Goal: Transaction & Acquisition: Purchase product/service

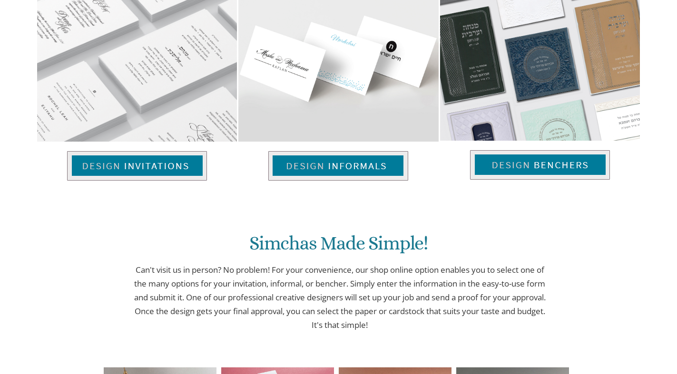
scroll to position [415, 0]
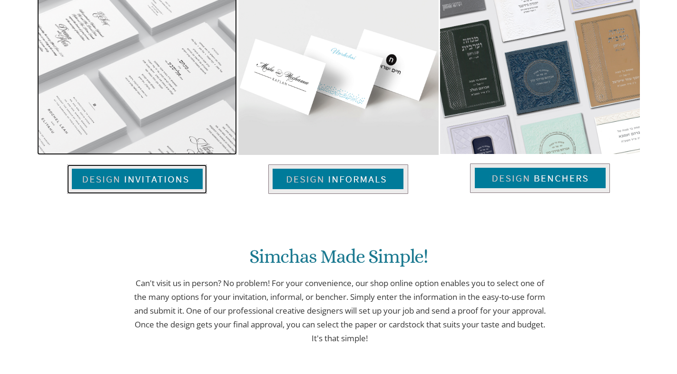
click at [160, 185] on img at bounding box center [137, 179] width 140 height 29
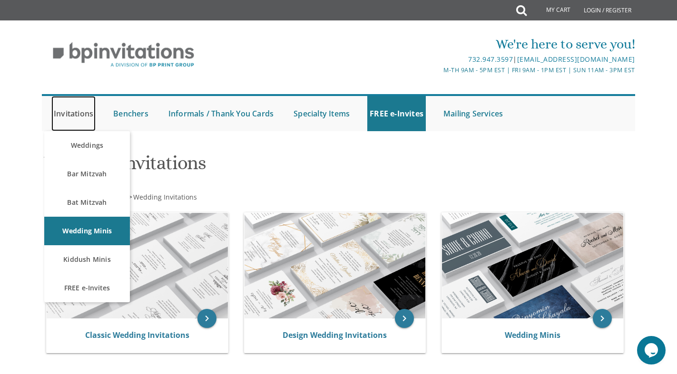
click at [76, 114] on link "Invitations" at bounding box center [73, 113] width 44 height 35
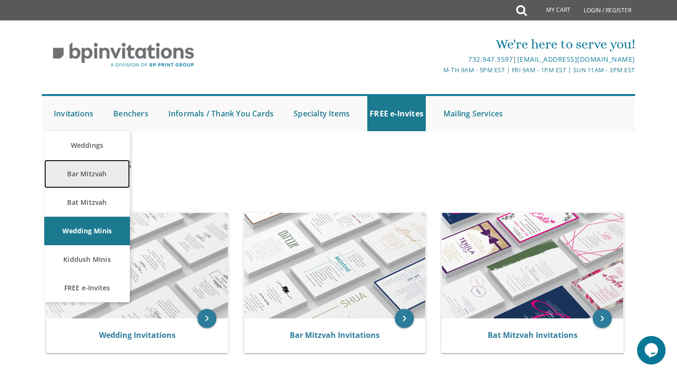
click at [94, 171] on link "Bar Mitzvah" at bounding box center [87, 174] width 86 height 29
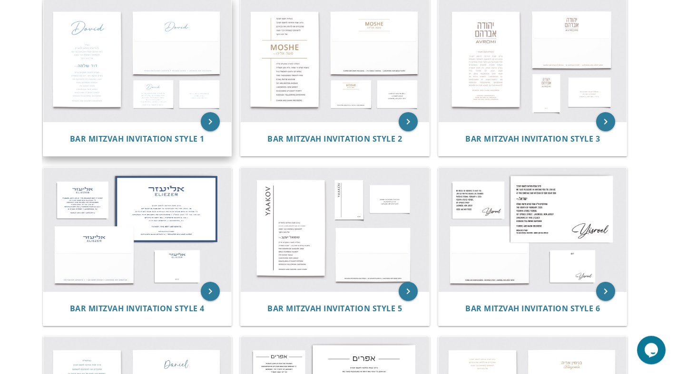
scroll to position [194, 0]
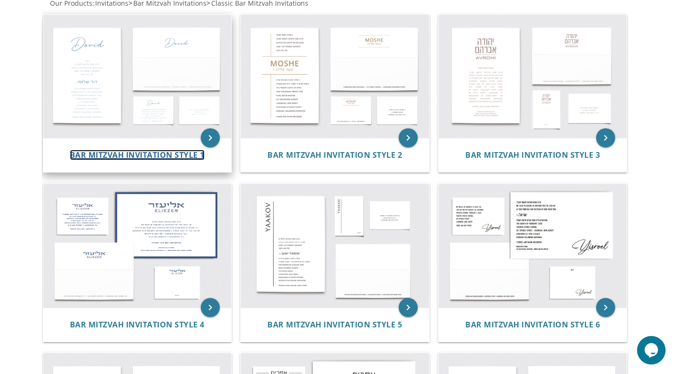
click at [157, 154] on span "Bar Mitzvah Invitation Style 1" at bounding box center [137, 155] width 135 height 10
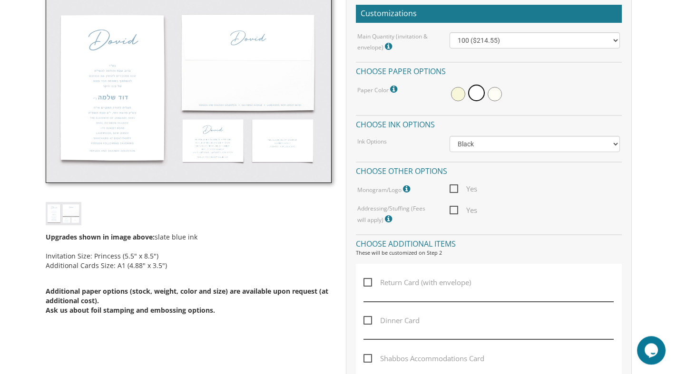
scroll to position [291, 0]
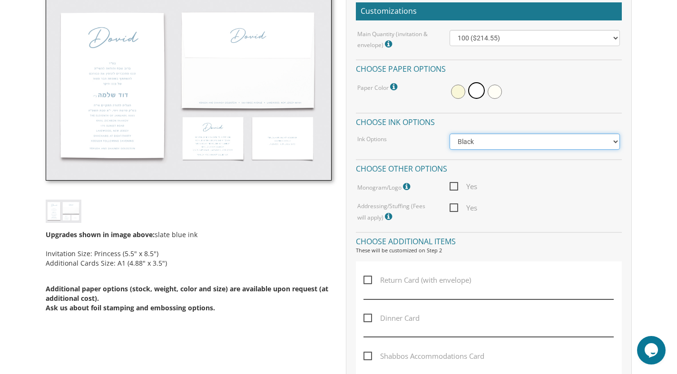
click at [449, 134] on select "Black Colored Ink ($65.00) Black + One Color ($100.00) Two Colors ($137.95)" at bounding box center [534, 142] width 170 height 16
select select "Standard"
click option "Colored Ink ($65.00)" at bounding box center [0, 0] width 0 height 0
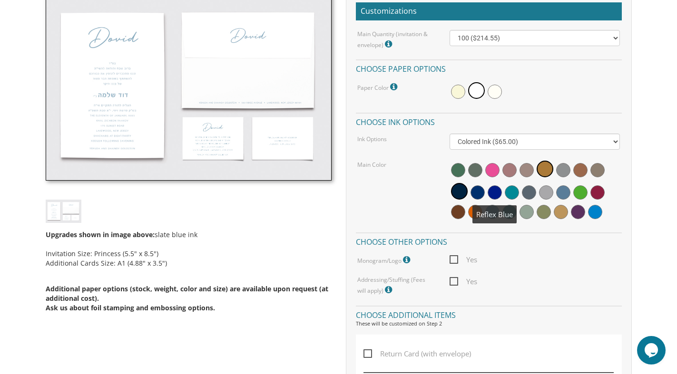
click at [498, 191] on span at bounding box center [494, 192] width 14 height 14
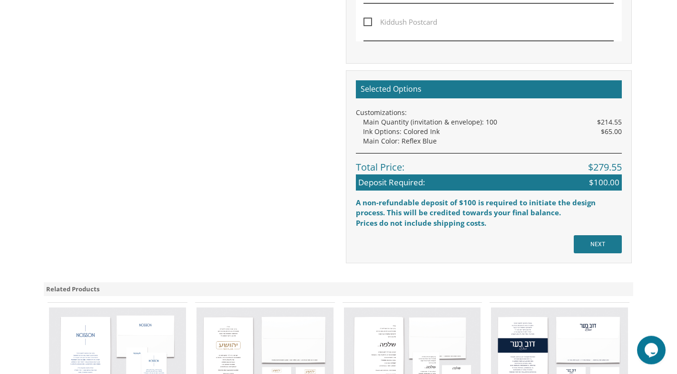
scroll to position [825, 0]
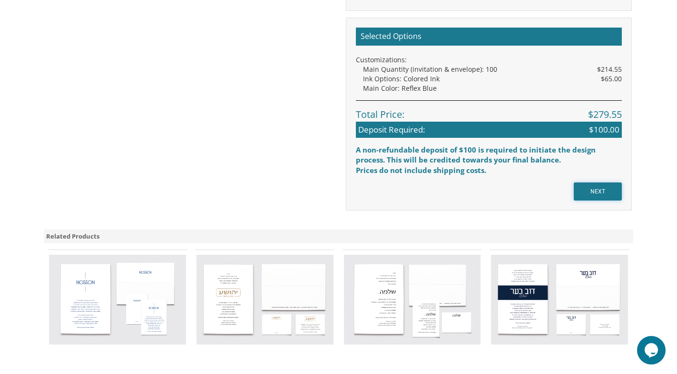
click at [592, 192] on input "NEXT" at bounding box center [598, 192] width 48 height 18
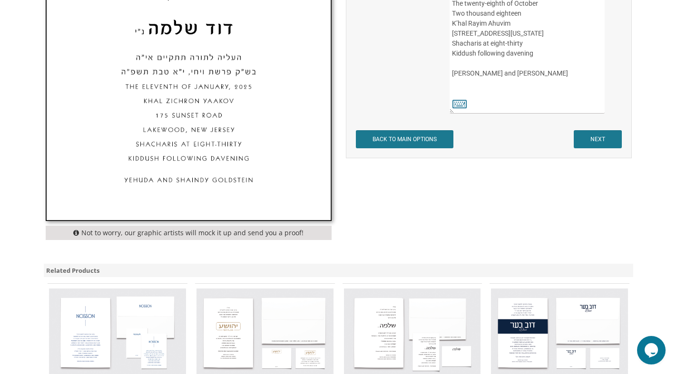
scroll to position [534, 0]
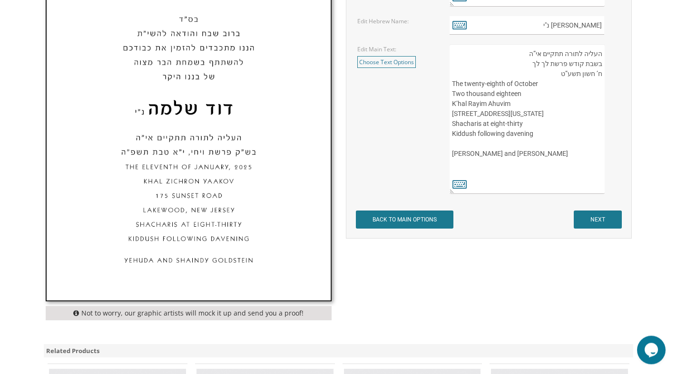
scroll to position [388, 0]
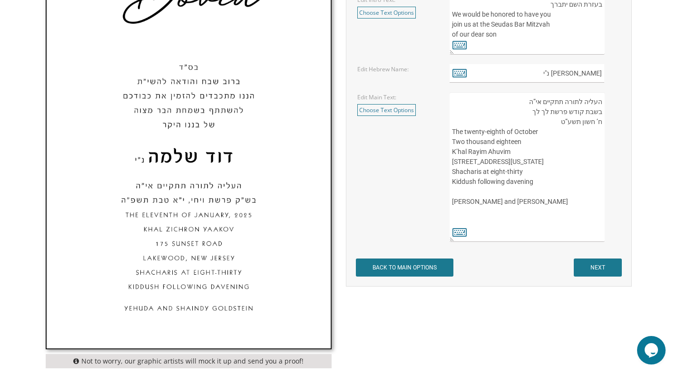
drag, startPoint x: 469, startPoint y: 187, endPoint x: 488, endPoint y: 194, distance: 20.6
click at [488, 194] on textarea "העליה לתורה תתקיים אי”ה בשבת קודש פרשת לך לך ח’ חשון תשע”ט The twenty-eighth of…" at bounding box center [526, 167] width 155 height 150
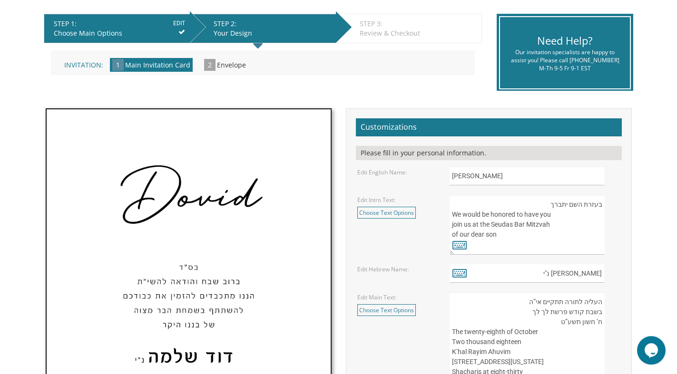
scroll to position [146, 0]
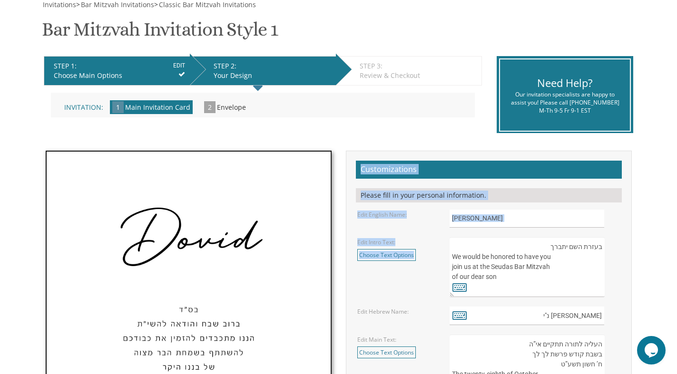
drag, startPoint x: 360, startPoint y: 170, endPoint x: 634, endPoint y: 270, distance: 292.0
click at [634, 270] on div "Customizations Please fill in your personal information. Edit English Name: [PE…" at bounding box center [489, 340] width 300 height 379
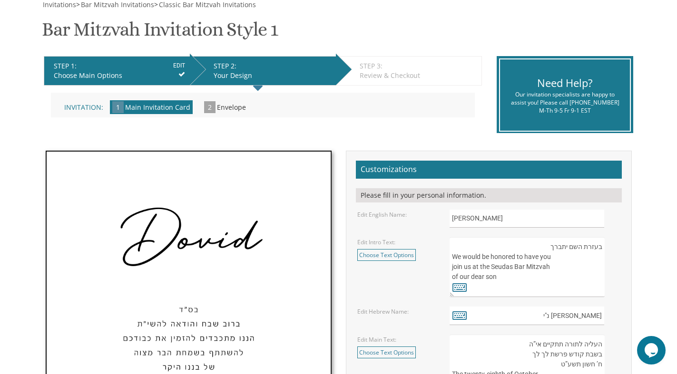
click at [633, 268] on div "Customizations Please fill in your personal information. Edit English Name: [PE…" at bounding box center [489, 340] width 300 height 379
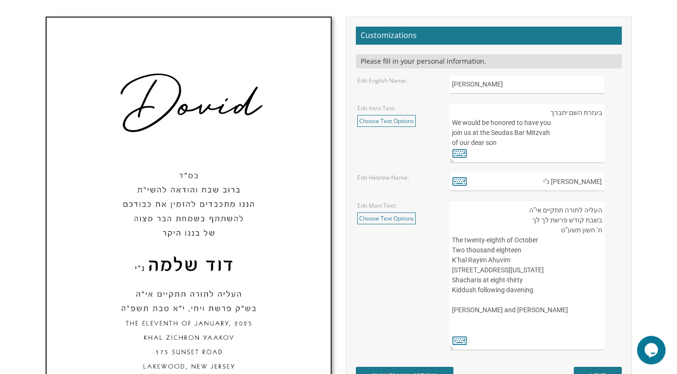
scroll to position [243, 0]
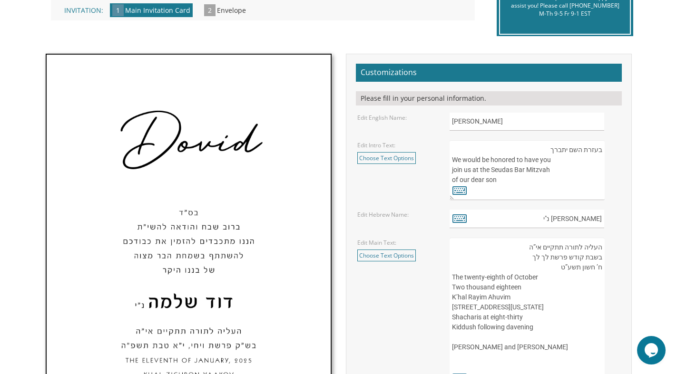
drag, startPoint x: 450, startPoint y: 160, endPoint x: 513, endPoint y: 185, distance: 67.0
click at [513, 185] on textarea "בעזרת השם יתברך We would be honored to have you join us at the Seudas Bar Mitzv…" at bounding box center [526, 170] width 155 height 60
drag, startPoint x: 510, startPoint y: 183, endPoint x: 604, endPoint y: 147, distance: 100.5
click at [604, 147] on textarea "בעזרת השם יתברך We would be honored to have you join us at the Seudas Bar Mitzv…" at bounding box center [526, 170] width 155 height 60
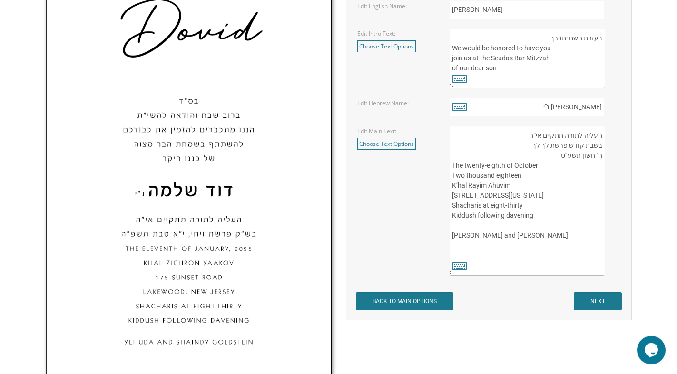
scroll to position [340, 0]
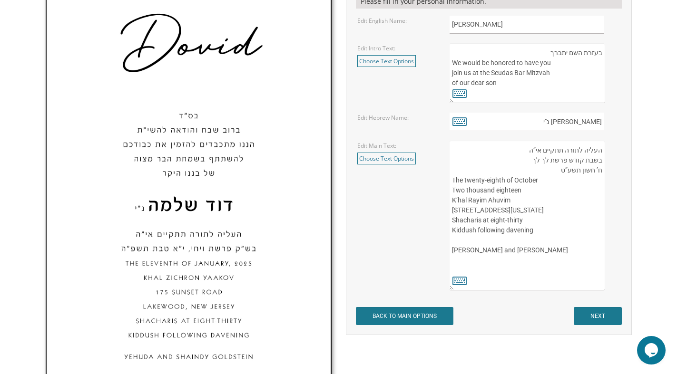
click at [517, 87] on textarea "בעזרת השם יתברך We would be honored to have you join us at the Seudas Bar Mitzv…" at bounding box center [526, 73] width 155 height 60
drag, startPoint x: 574, startPoint y: 122, endPoint x: 616, endPoint y: 120, distance: 41.9
click at [604, 120] on input "[PERSON_NAME] נ"י" at bounding box center [526, 122] width 155 height 19
click at [523, 175] on textarea "העליה לתורה תתקיים אי”ה בשבת קודש פרשת לך לך ח’ חשון תשע”ט The twenty-eighth of…" at bounding box center [526, 216] width 155 height 150
drag, startPoint x: 464, startPoint y: 182, endPoint x: 506, endPoint y: 180, distance: 41.9
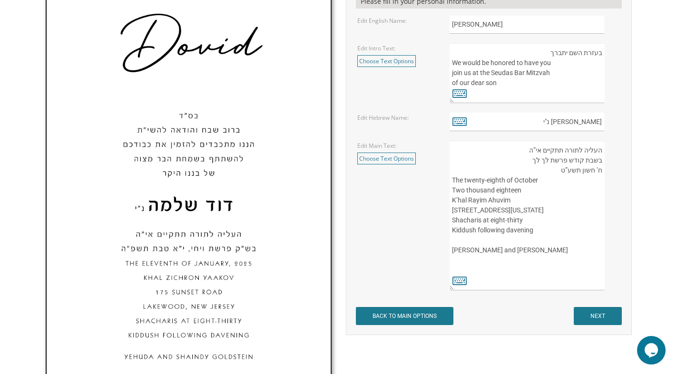
click at [506, 180] on textarea "העליה לתורה תתקיים אי”ה בשבת קודש פרשת לך לך ח’ חשון תשע”ט The twenty-eighth of…" at bounding box center [526, 216] width 155 height 150
drag, startPoint x: 495, startPoint y: 189, endPoint x: 550, endPoint y: 180, distance: 56.3
click at [550, 180] on textarea "העליה לתורה תתקיים אי”ה בשבת קודש פרשת לך לך ח’ חשון תשע”ט The twenty-eighth of…" at bounding box center [526, 216] width 155 height 150
click at [513, 193] on textarea "העליה לתורה תתקיים אי”ה בשבת קודש פרשת לך לך ח’ חשון תשע”ט The twenty-eighth of…" at bounding box center [526, 216] width 155 height 150
drag, startPoint x: 495, startPoint y: 190, endPoint x: 548, endPoint y: 189, distance: 53.3
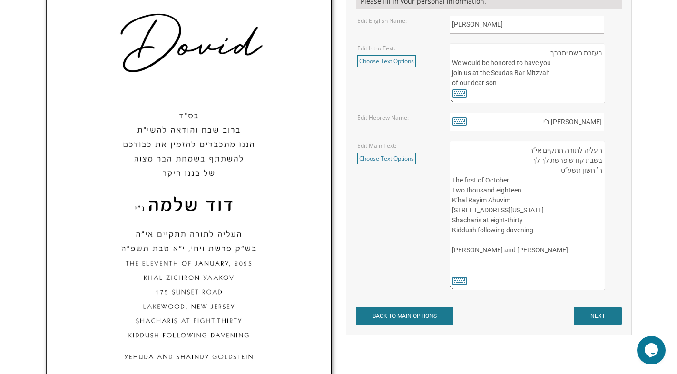
click at [548, 189] on textarea "העליה לתורה תתקיים אי”ה בשבת קודש פרשת לך לך ח’ חשון תשע”ט The twenty-eighth of…" at bounding box center [526, 216] width 155 height 150
type textarea "העליה לתורה תתקיים אי”ה בשבת קודש פרשת לך לך ח’ חשון תשע”ט The first of October…"
click at [586, 315] on input "NEXT" at bounding box center [598, 316] width 48 height 18
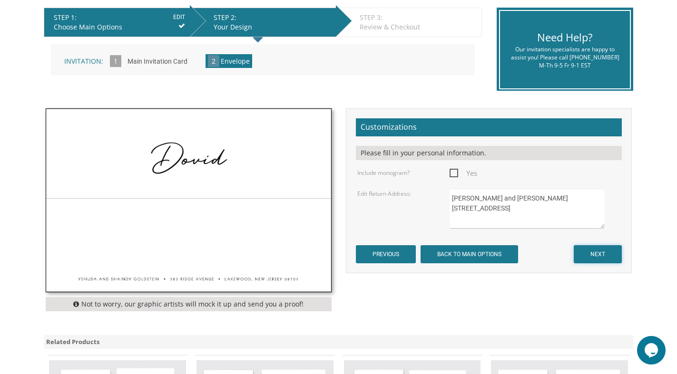
click at [595, 249] on input "NEXT" at bounding box center [598, 254] width 48 height 18
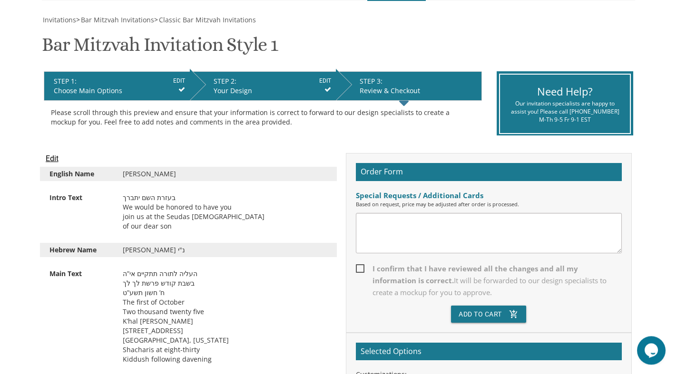
scroll to position [97, 0]
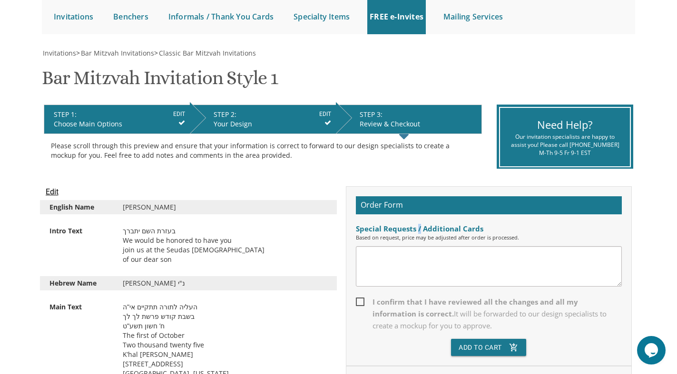
click at [418, 227] on div "Special Requests / Additional Cards" at bounding box center [489, 229] width 266 height 10
click at [418, 228] on div "Special Requests / Additional Cards" at bounding box center [489, 229] width 266 height 10
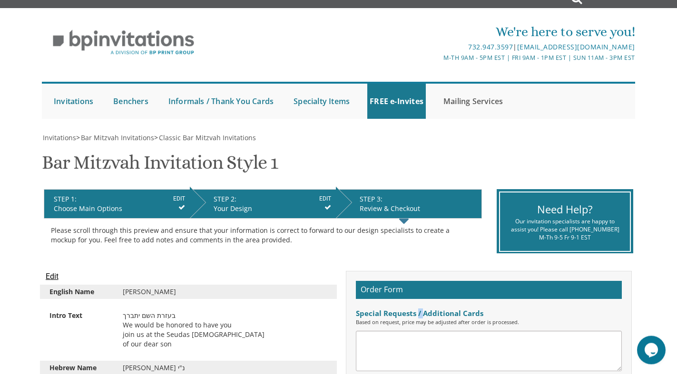
scroll to position [0, 0]
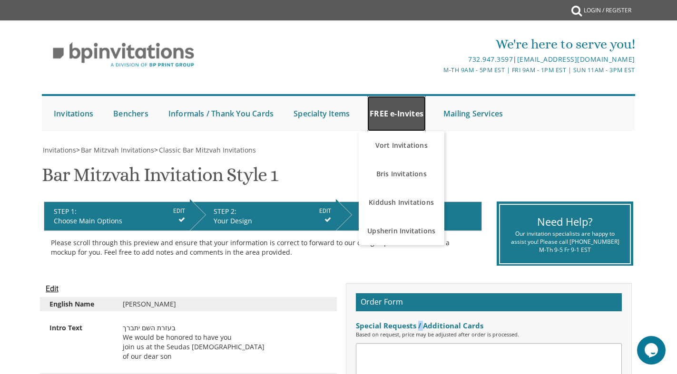
click at [412, 115] on link "FREE e-Invites" at bounding box center [396, 113] width 58 height 35
